Goal: Transaction & Acquisition: Purchase product/service

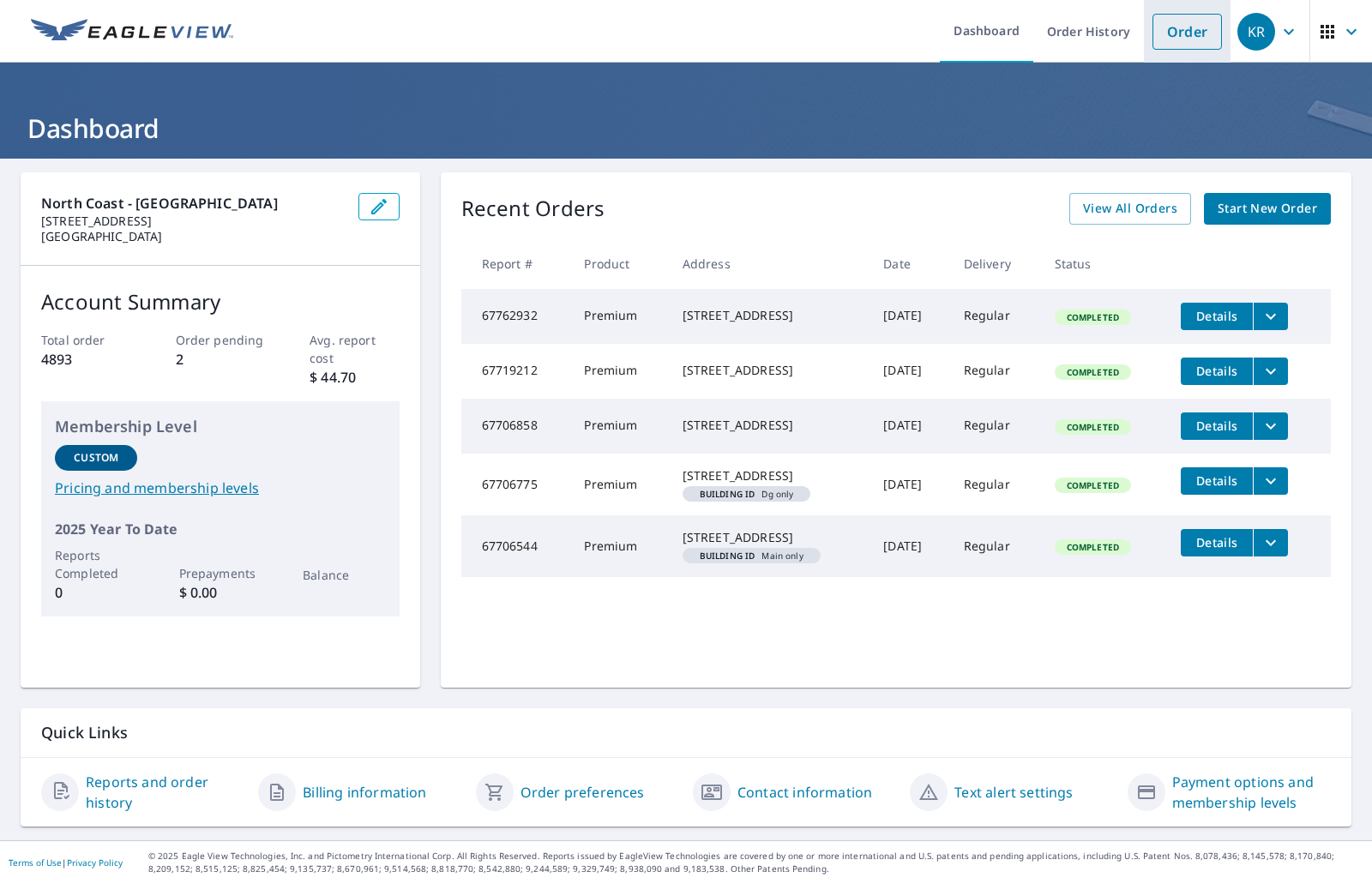
click at [1180, 44] on link "Order" at bounding box center [1187, 31] width 69 height 36
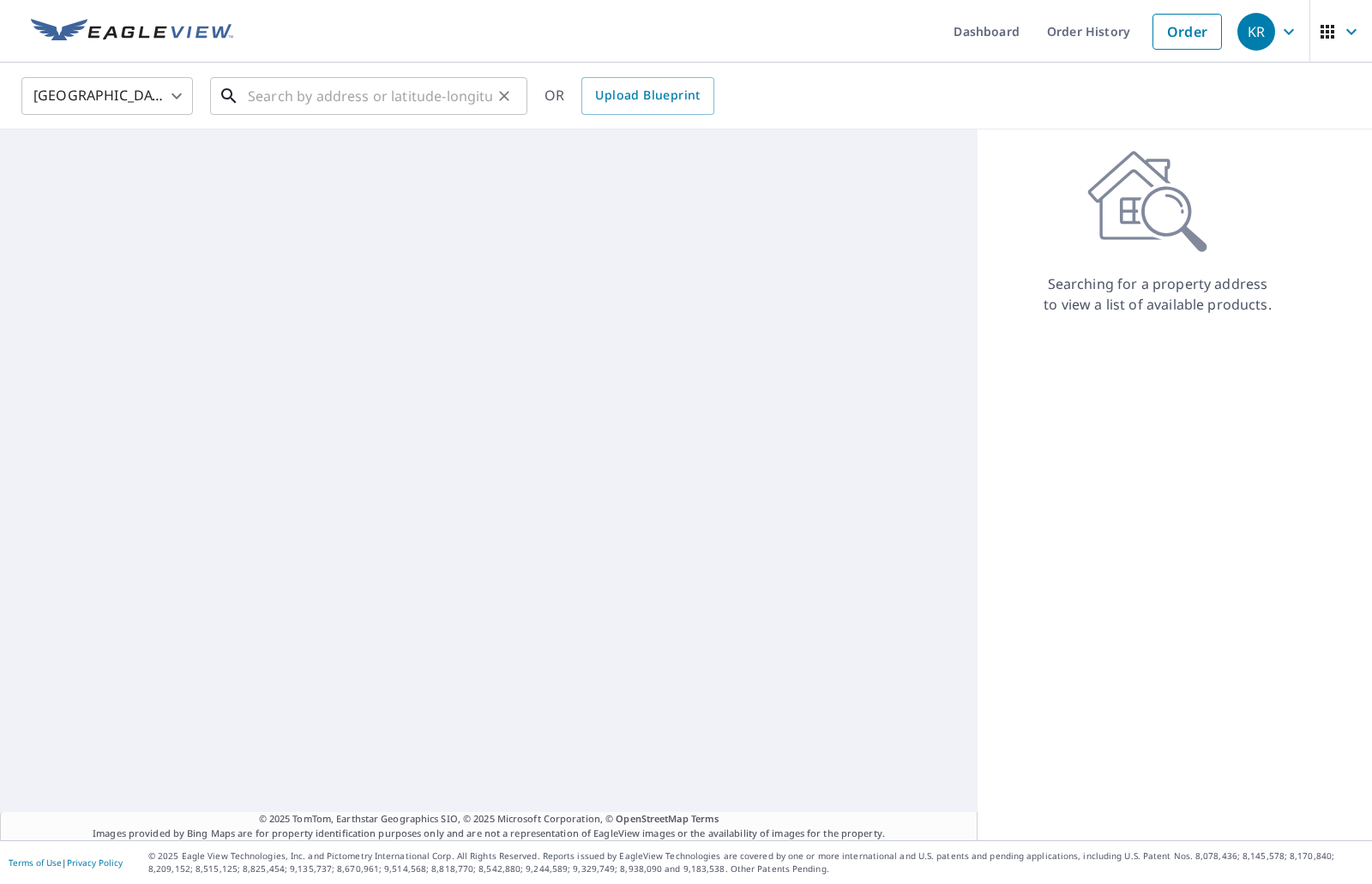
click at [323, 98] on input "text" at bounding box center [369, 96] width 244 height 48
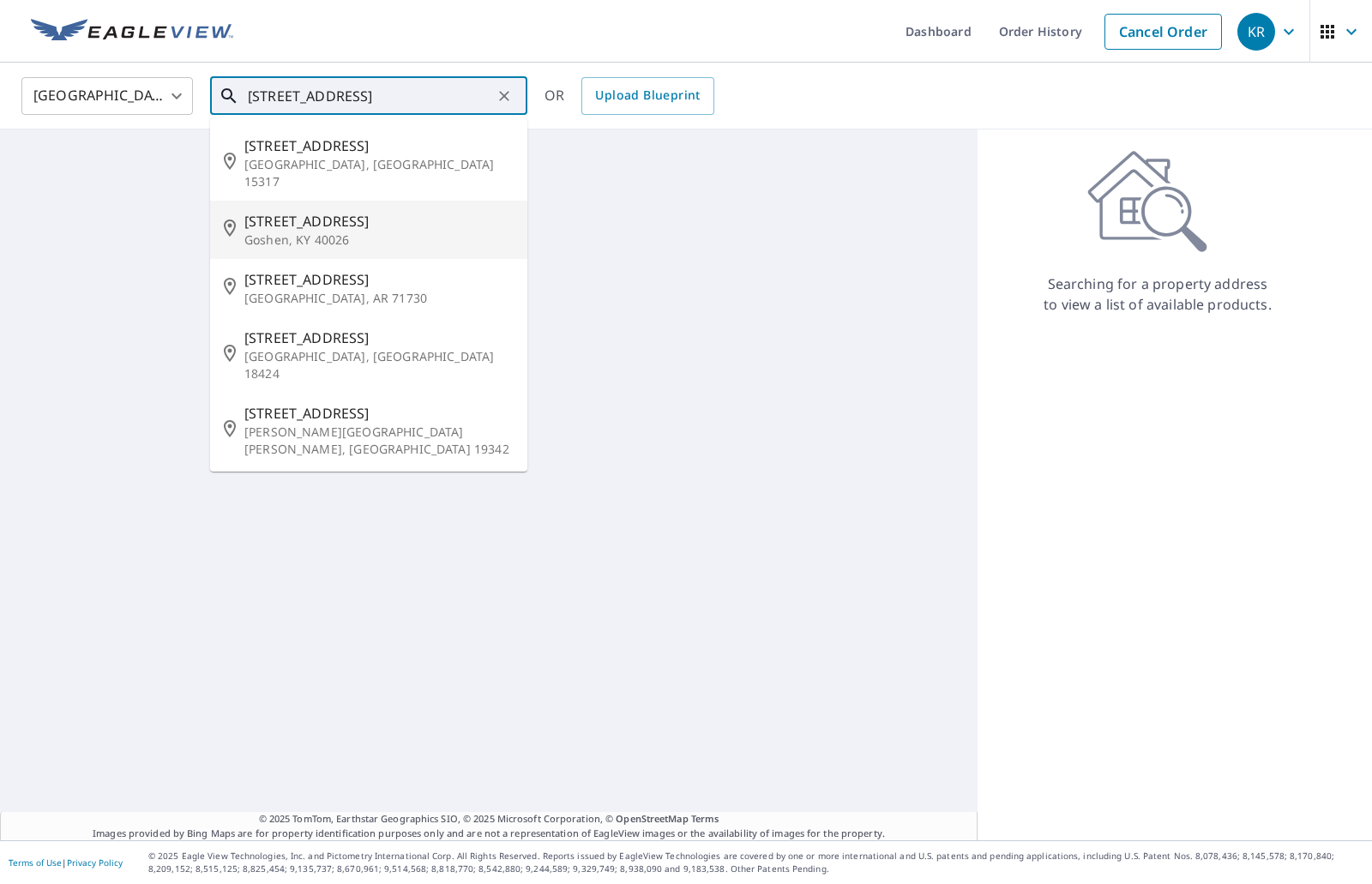
click at [329, 211] on span "[STREET_ADDRESS]" at bounding box center [378, 221] width 269 height 20
type input "[STREET_ADDRESS]"
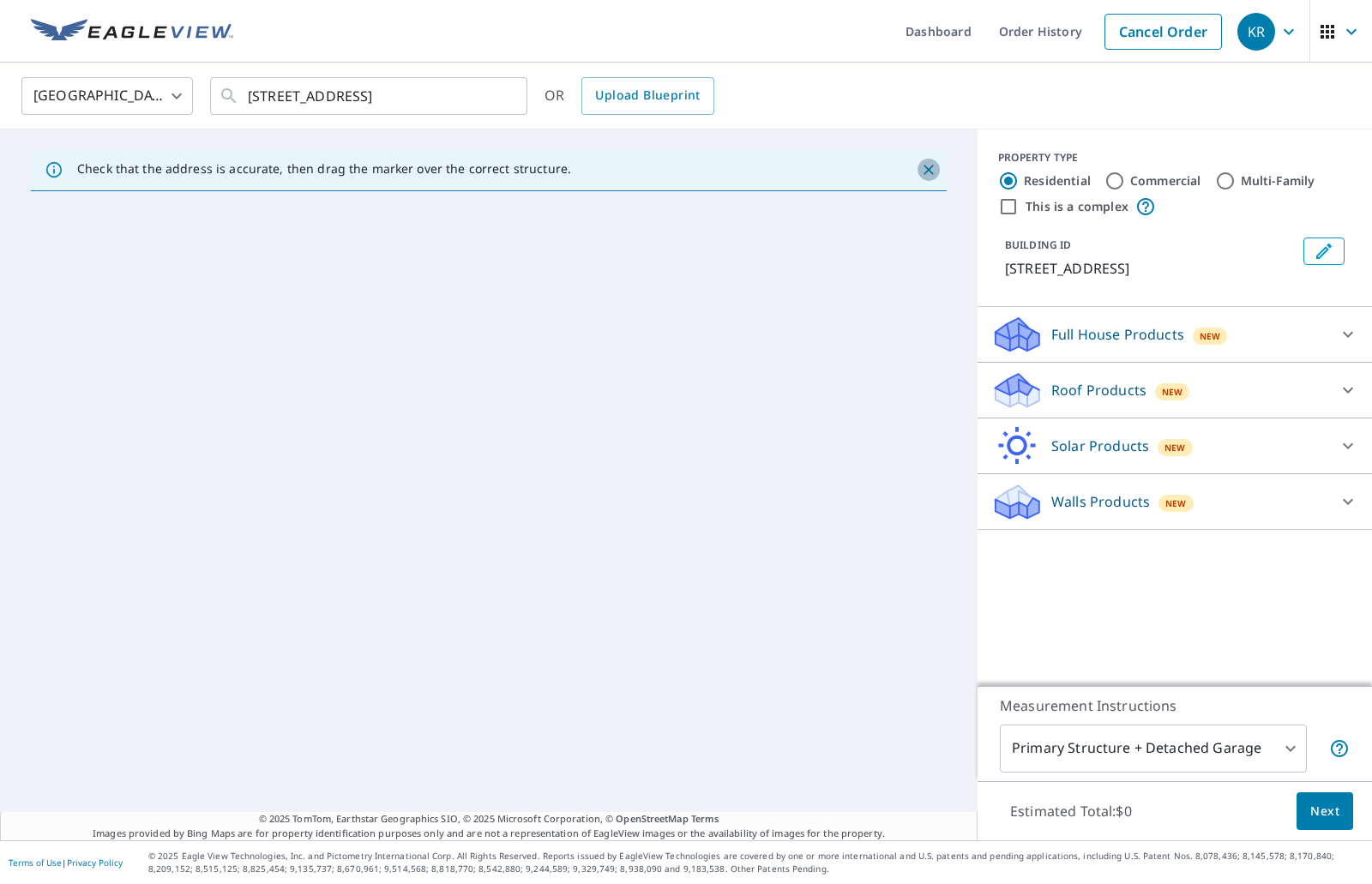
click at [920, 174] on icon "Close" at bounding box center [928, 170] width 17 height 17
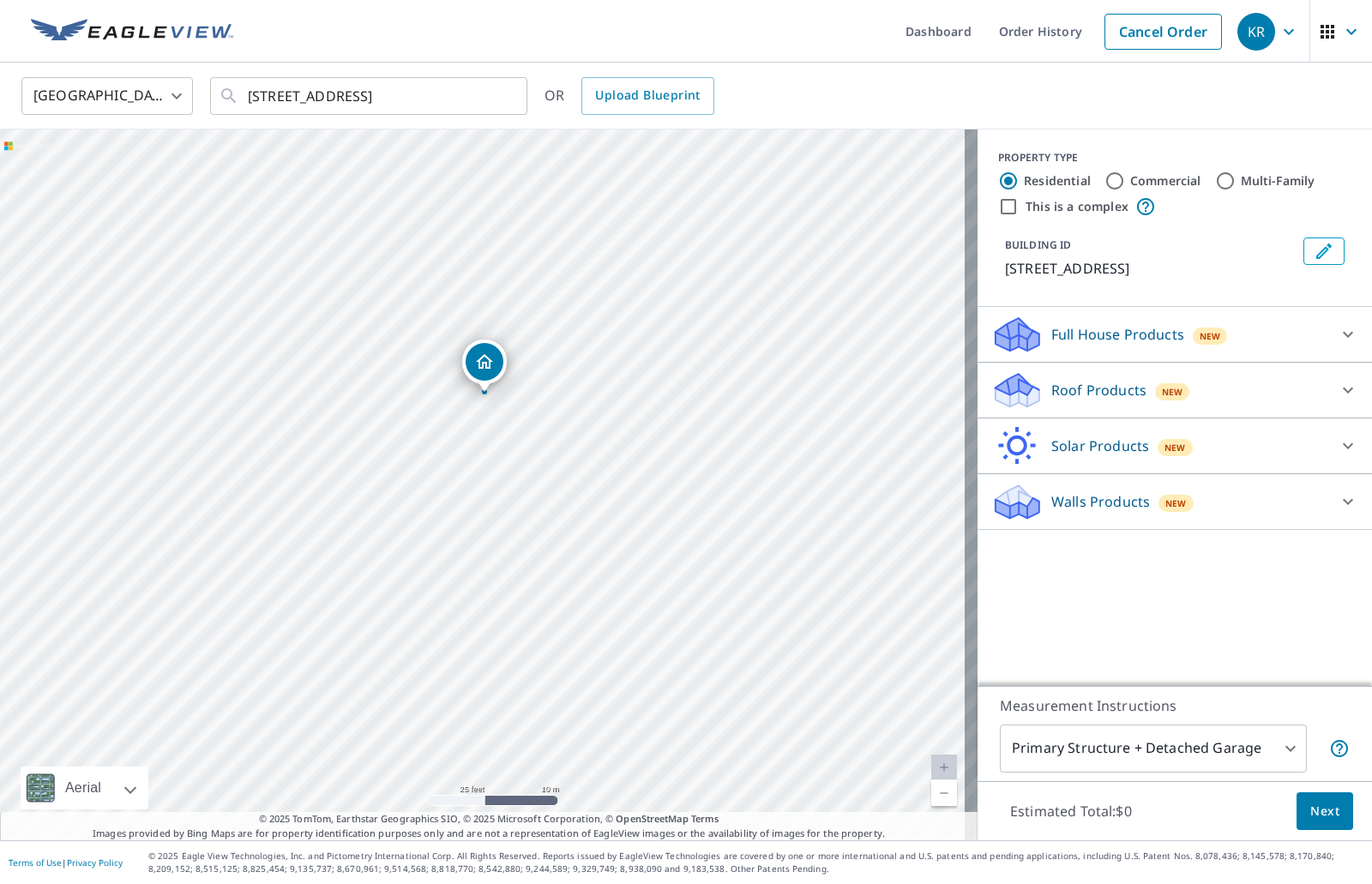
click at [1337, 499] on icon at bounding box center [1347, 500] width 20 height 20
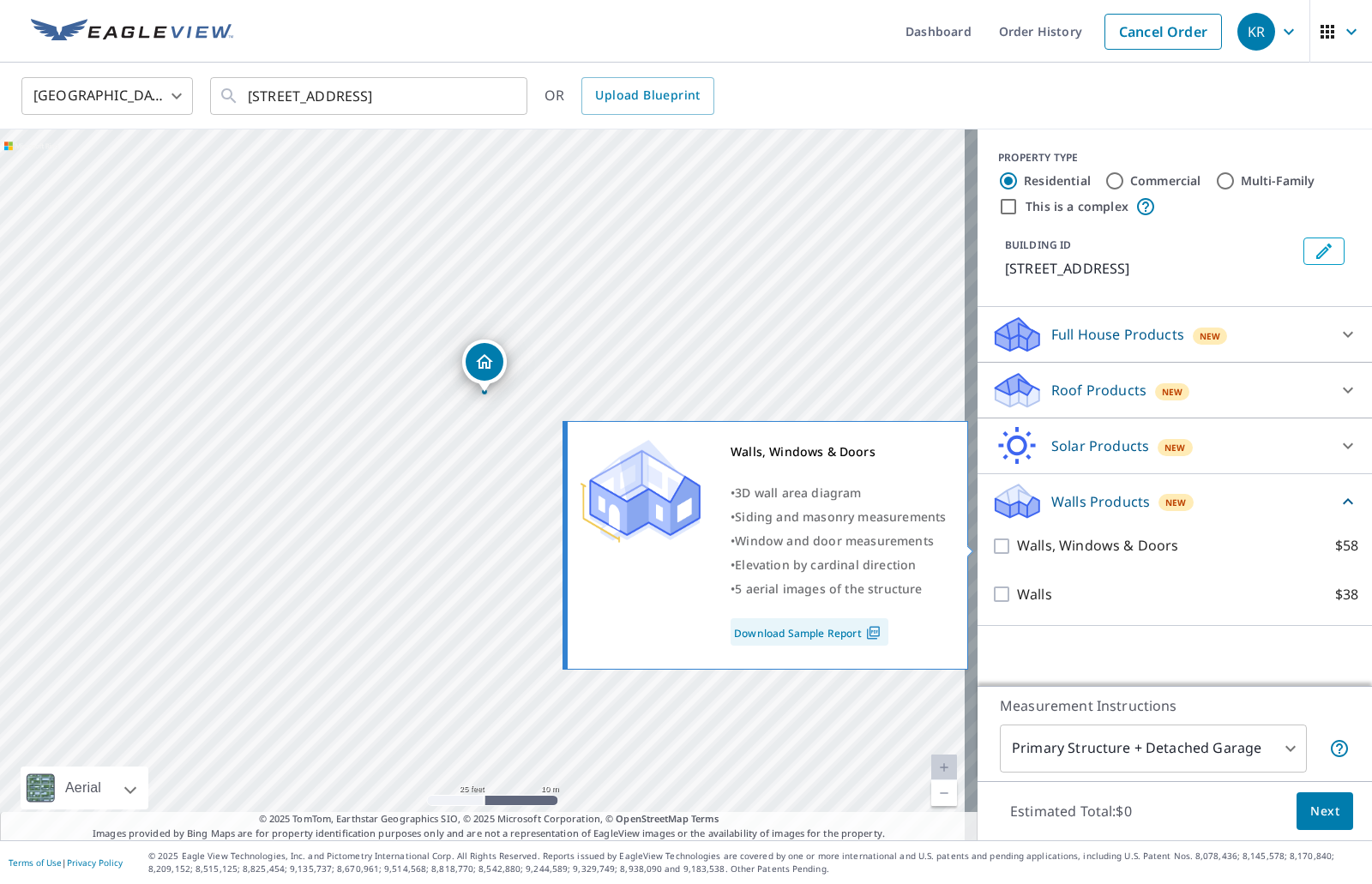
click at [991, 552] on input "Walls, Windows & Doors $58" at bounding box center [1004, 546] width 26 height 20
checkbox input "true"
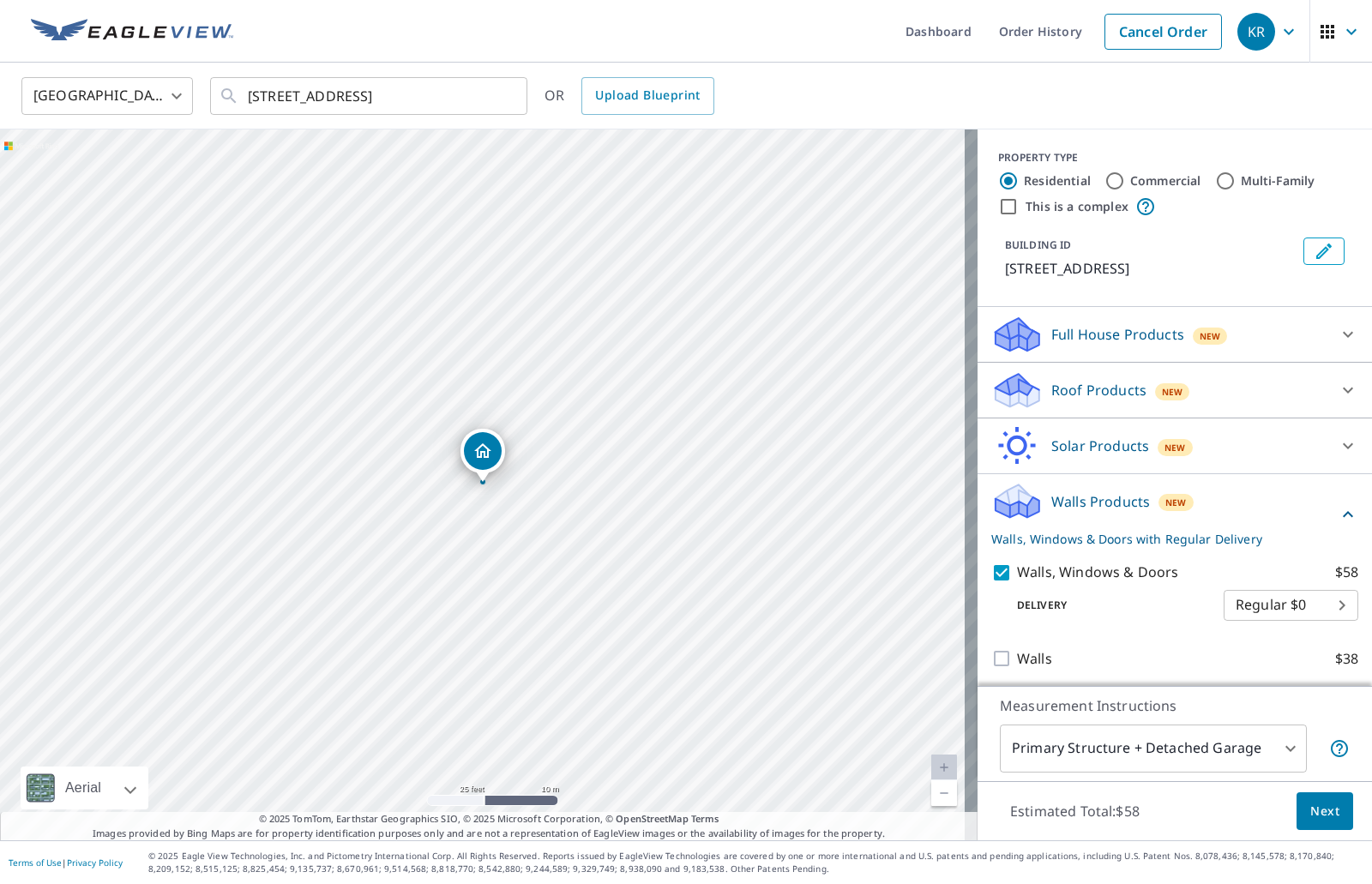
click at [1310, 803] on span "Next" at bounding box center [1325, 811] width 29 height 21
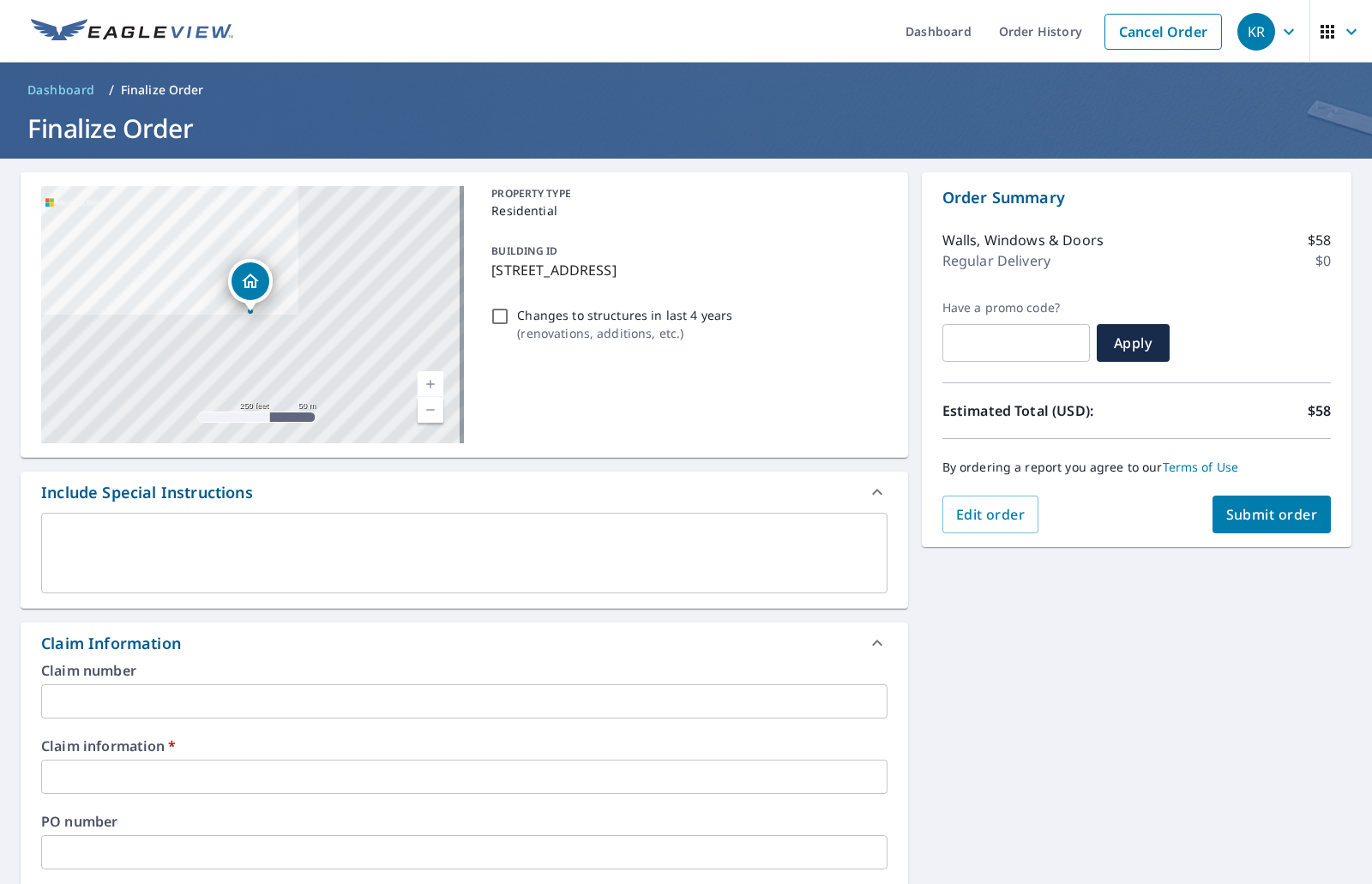
click at [243, 694] on input "text" at bounding box center [465, 702] width 847 height 35
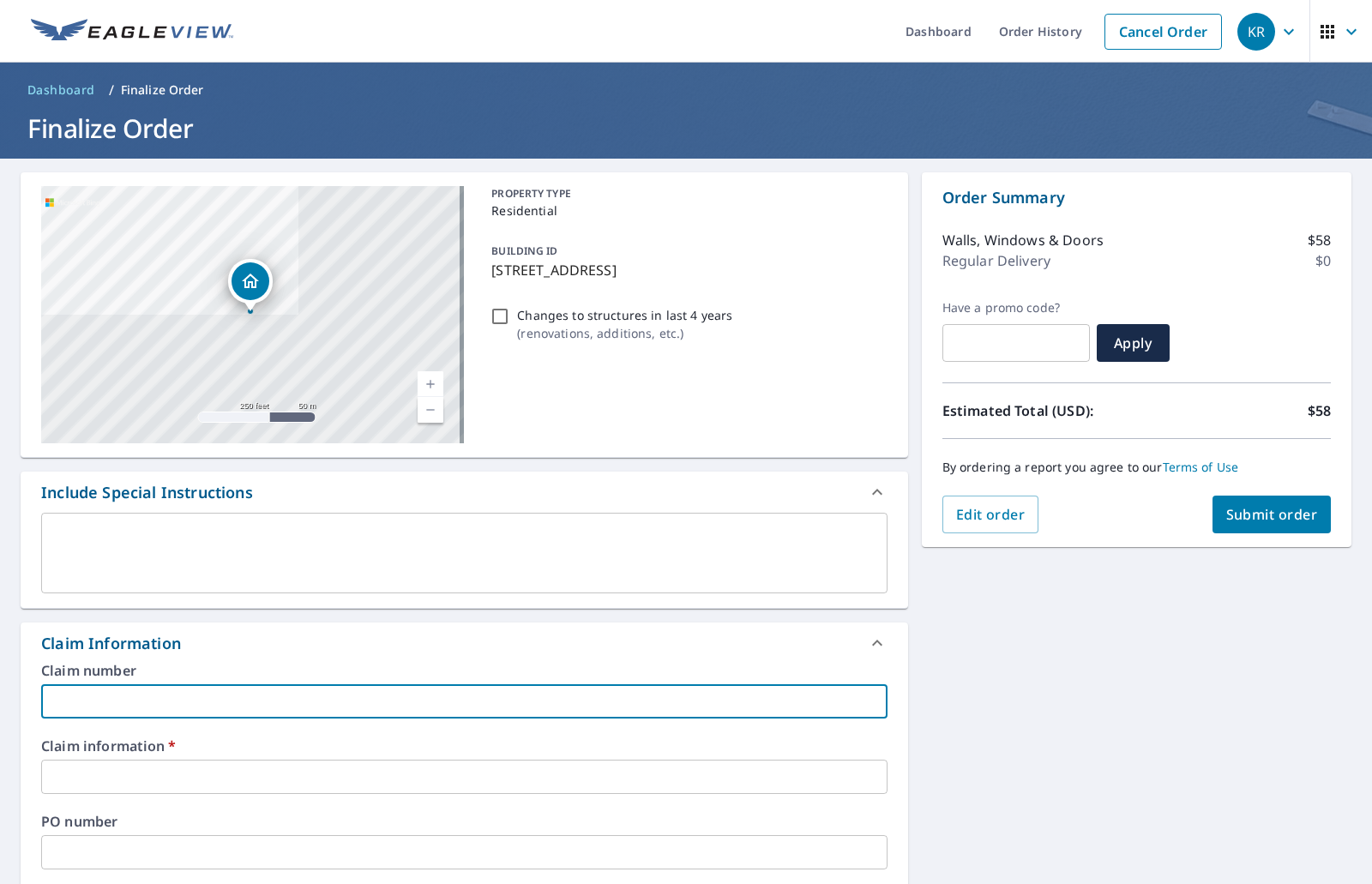
type input "Prime Roofing"
checkbox input "true"
click at [174, 772] on input "text" at bounding box center [465, 777] width 847 height 35
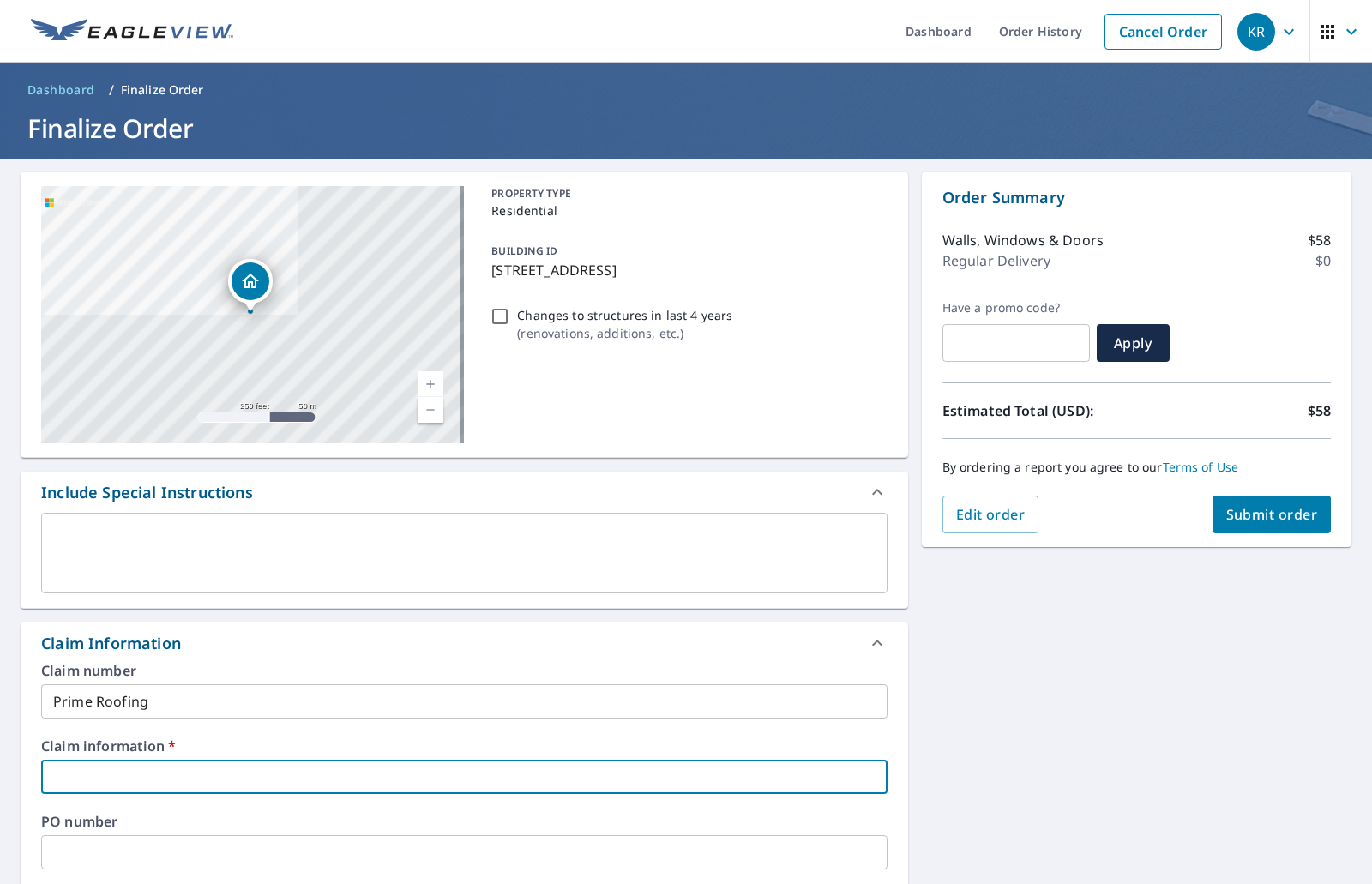
type input "Prime Roofing"
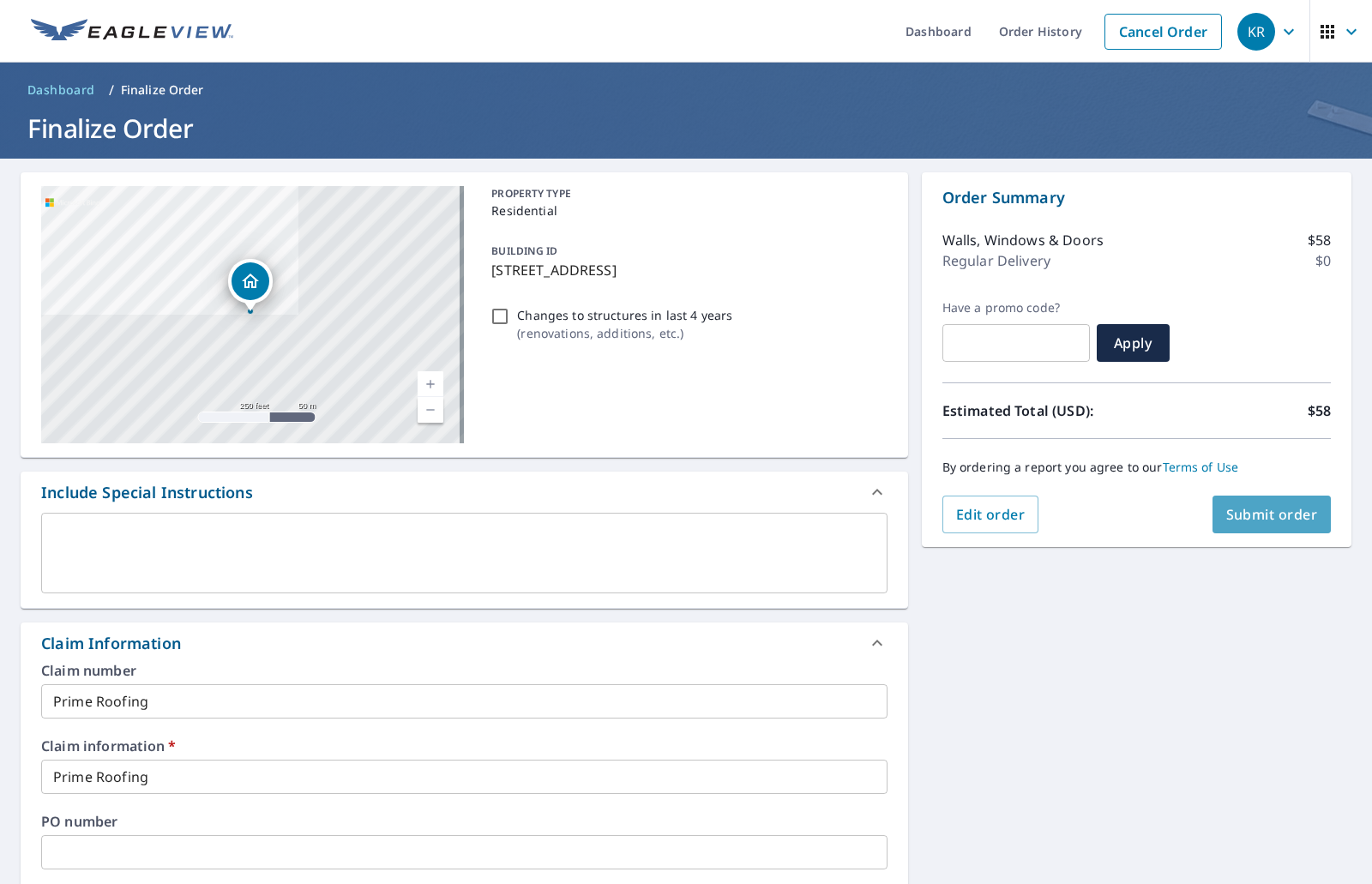
click at [1282, 514] on span "Submit order" at bounding box center [1271, 515] width 92 height 19
checkbox input "true"
